Goal: Task Accomplishment & Management: Manage account settings

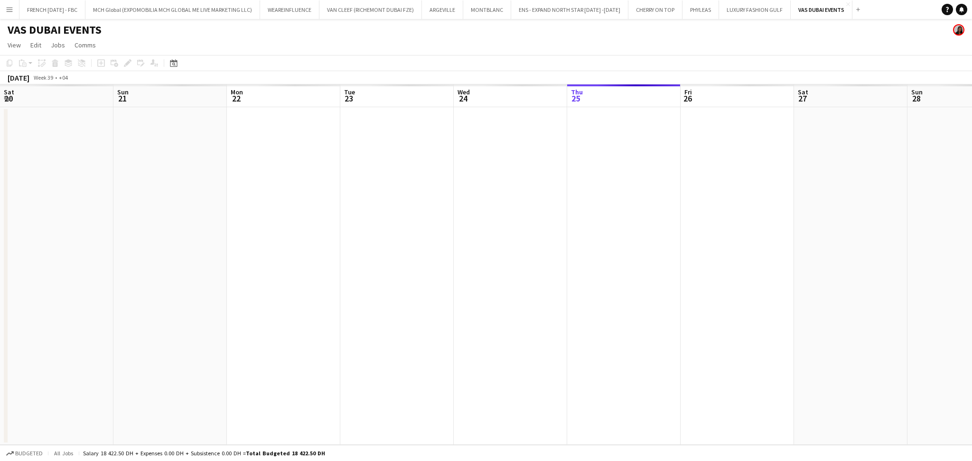
scroll to position [0, 326]
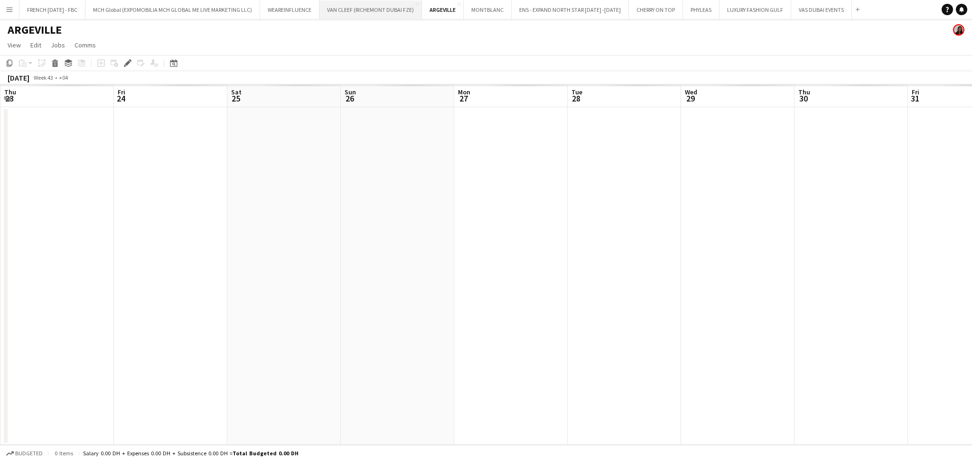
scroll to position [0, 326]
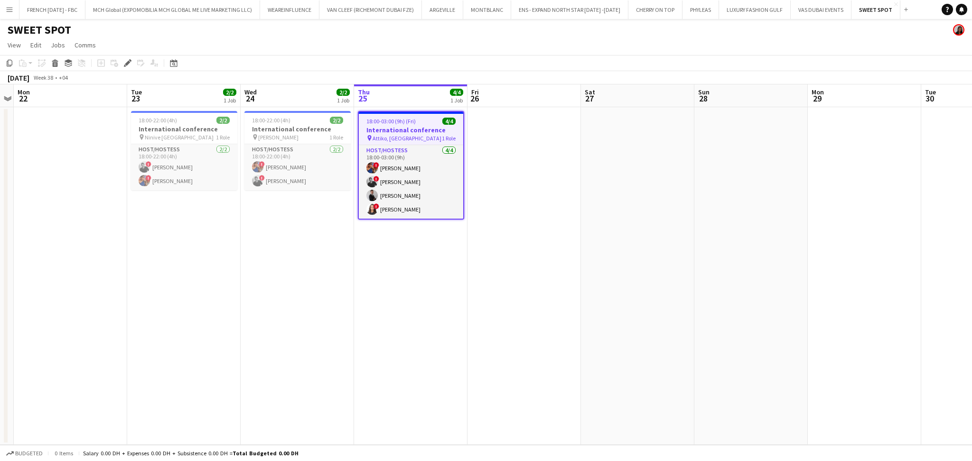
click at [406, 131] on h3 "International conference" at bounding box center [411, 130] width 104 height 9
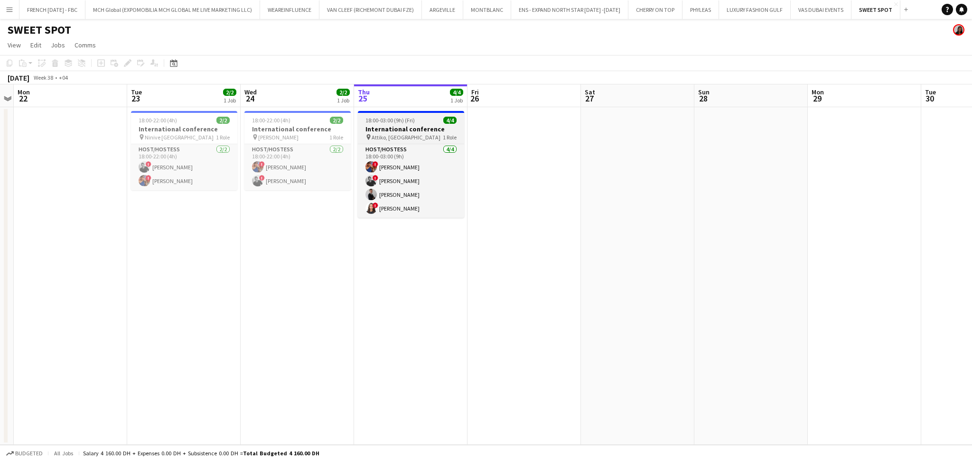
scroll to position [0, 325]
click at [398, 123] on span "18:00-03:00 (9h) (Fri)" at bounding box center [390, 120] width 49 height 7
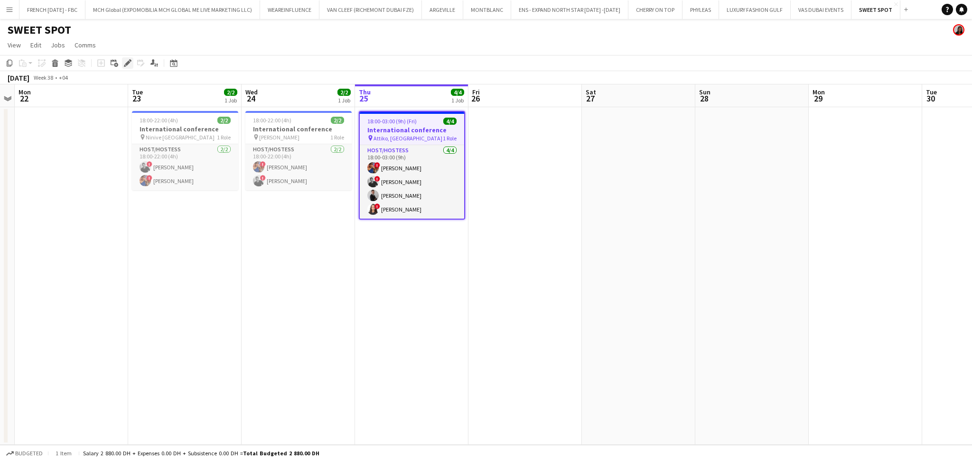
click at [122, 63] on div "Edit" at bounding box center [127, 62] width 11 height 11
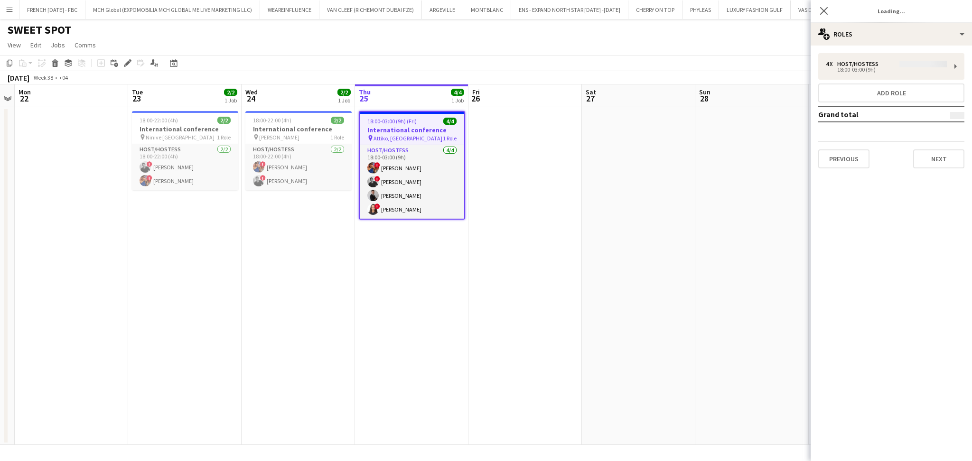
type input "**********"
click at [942, 160] on button "Next" at bounding box center [938, 158] width 51 height 19
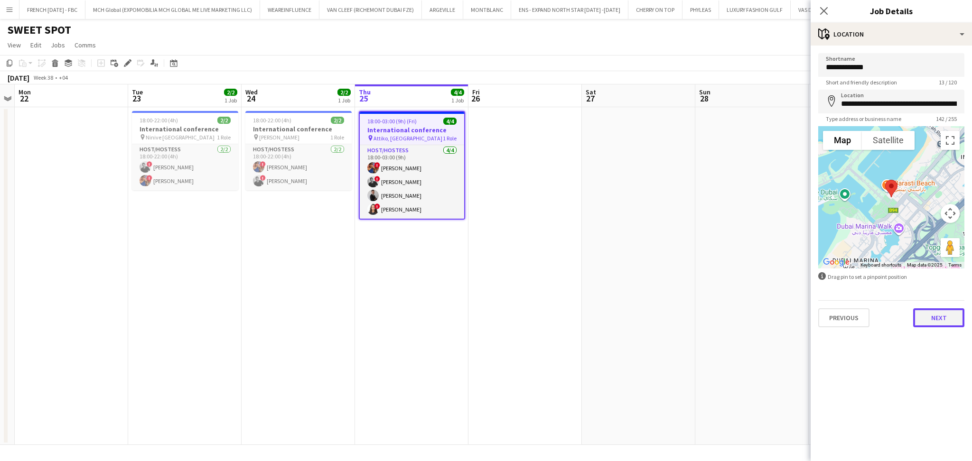
click at [931, 320] on button "Next" at bounding box center [938, 317] width 51 height 19
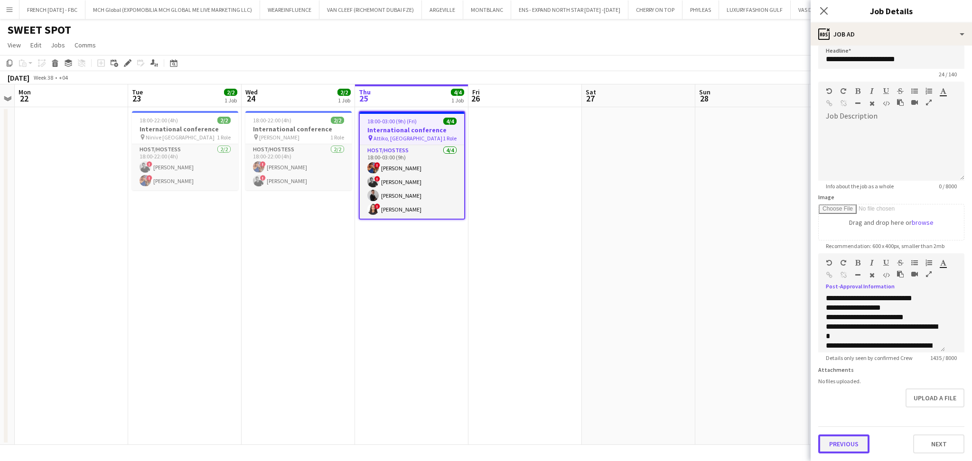
scroll to position [0, 0]
click at [852, 441] on button "Previous" at bounding box center [843, 444] width 51 height 19
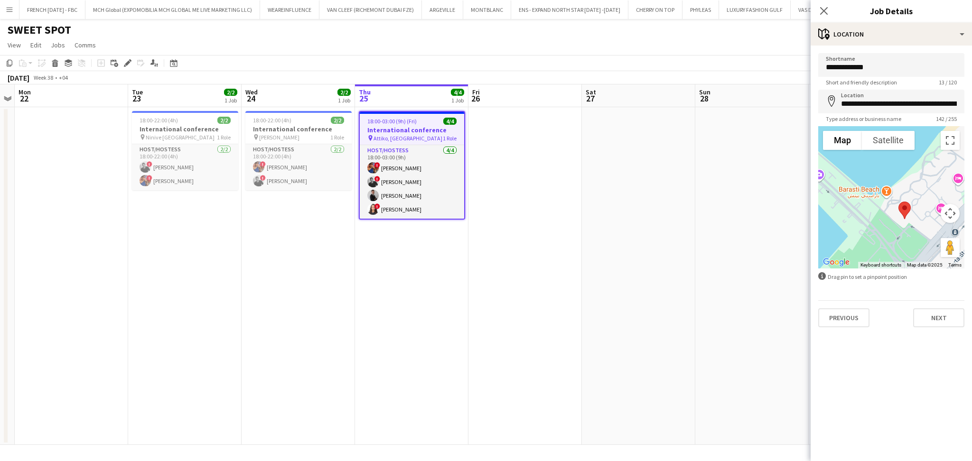
drag, startPoint x: 912, startPoint y: 177, endPoint x: 935, endPoint y: 254, distance: 80.3
click at [935, 254] on div at bounding box center [891, 197] width 146 height 142
click at [937, 316] on button "Next" at bounding box center [938, 317] width 51 height 19
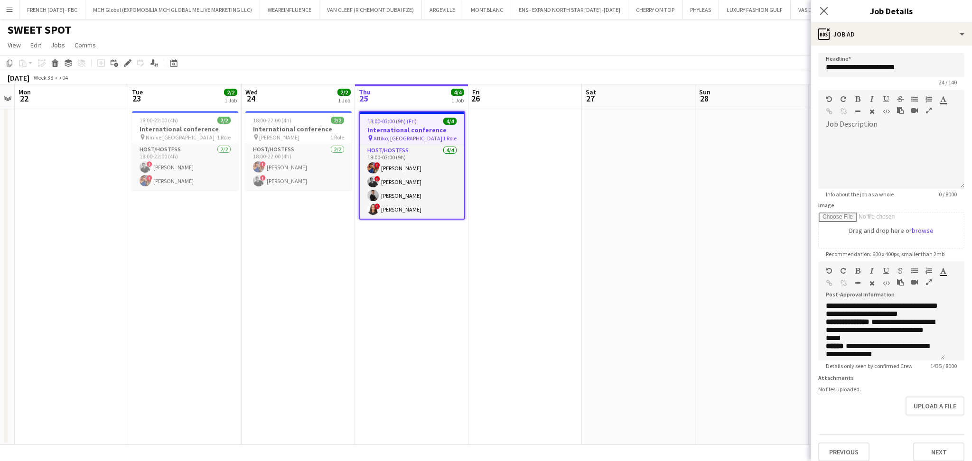
scroll to position [380, 0]
click at [735, 200] on app-date-cell at bounding box center [751, 276] width 113 height 338
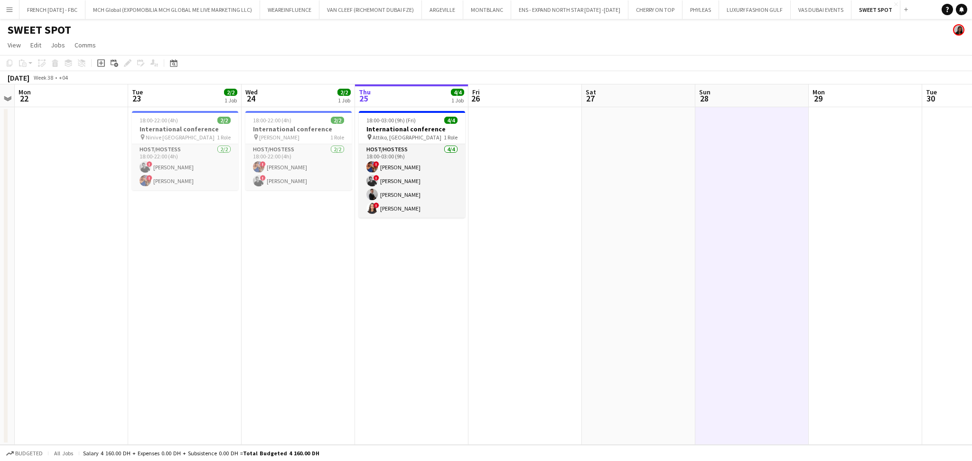
click at [605, 190] on app-date-cell at bounding box center [638, 276] width 113 height 338
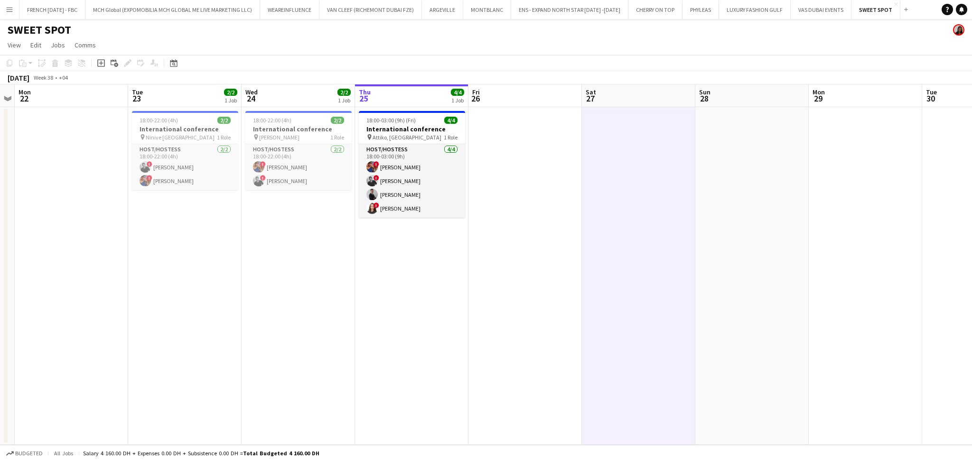
click at [605, 190] on app-date-cell at bounding box center [638, 276] width 113 height 338
